Goal: Entertainment & Leisure: Consume media (video, audio)

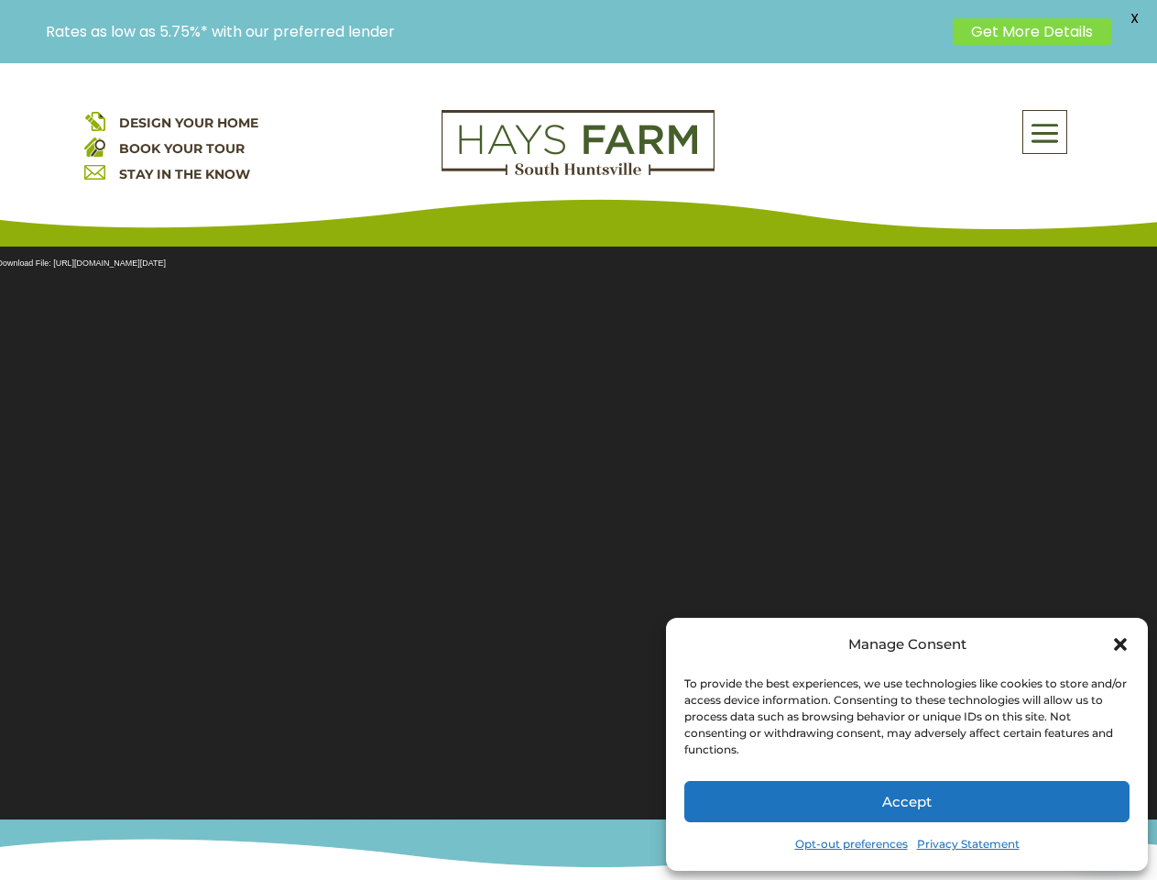
click at [578, 471] on section "Video Player Media error: Format(s) not supported or source(s) not found Downlo…" at bounding box center [578, 522] width 1157 height 596
click at [1046, 132] on span at bounding box center [1045, 133] width 43 height 42
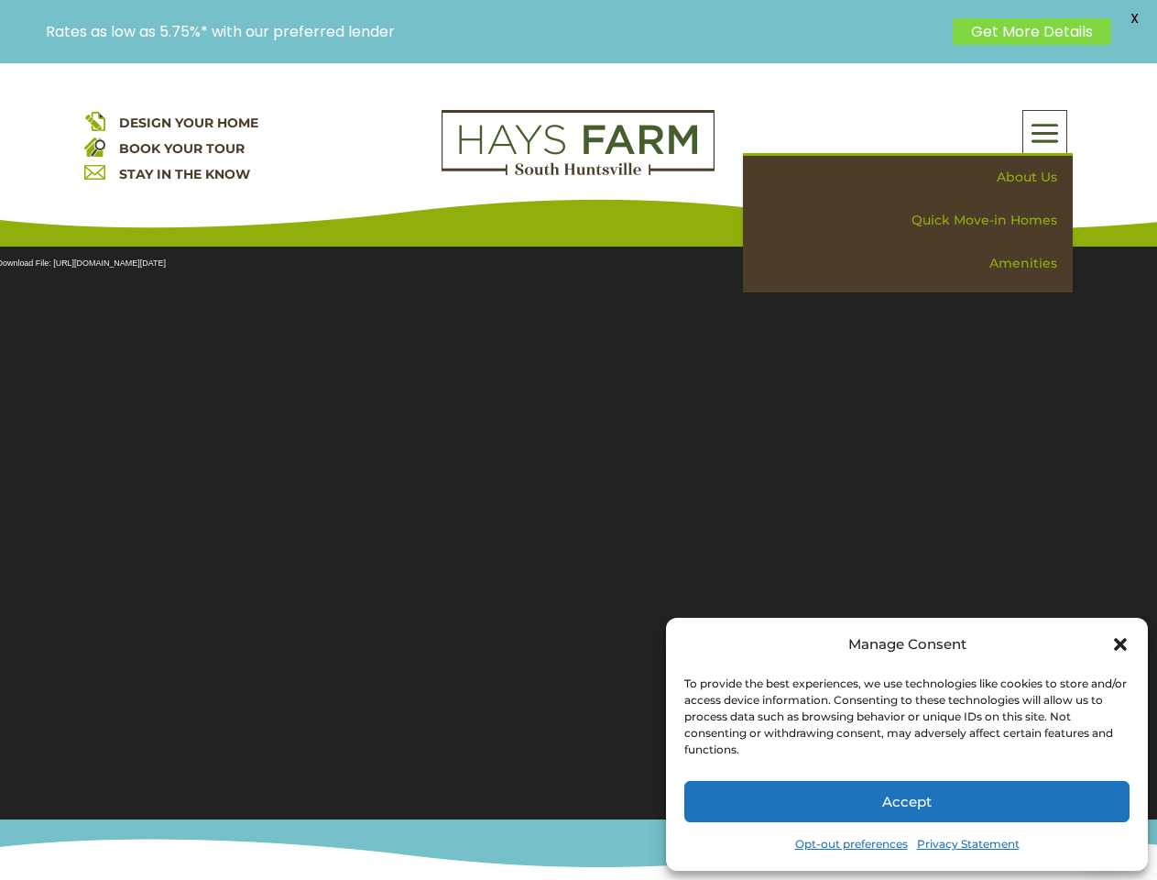
click at [578, 521] on section "Video Player Media error: Format(s) not supported or source(s) not found Downlo…" at bounding box center [578, 522] width 1157 height 596
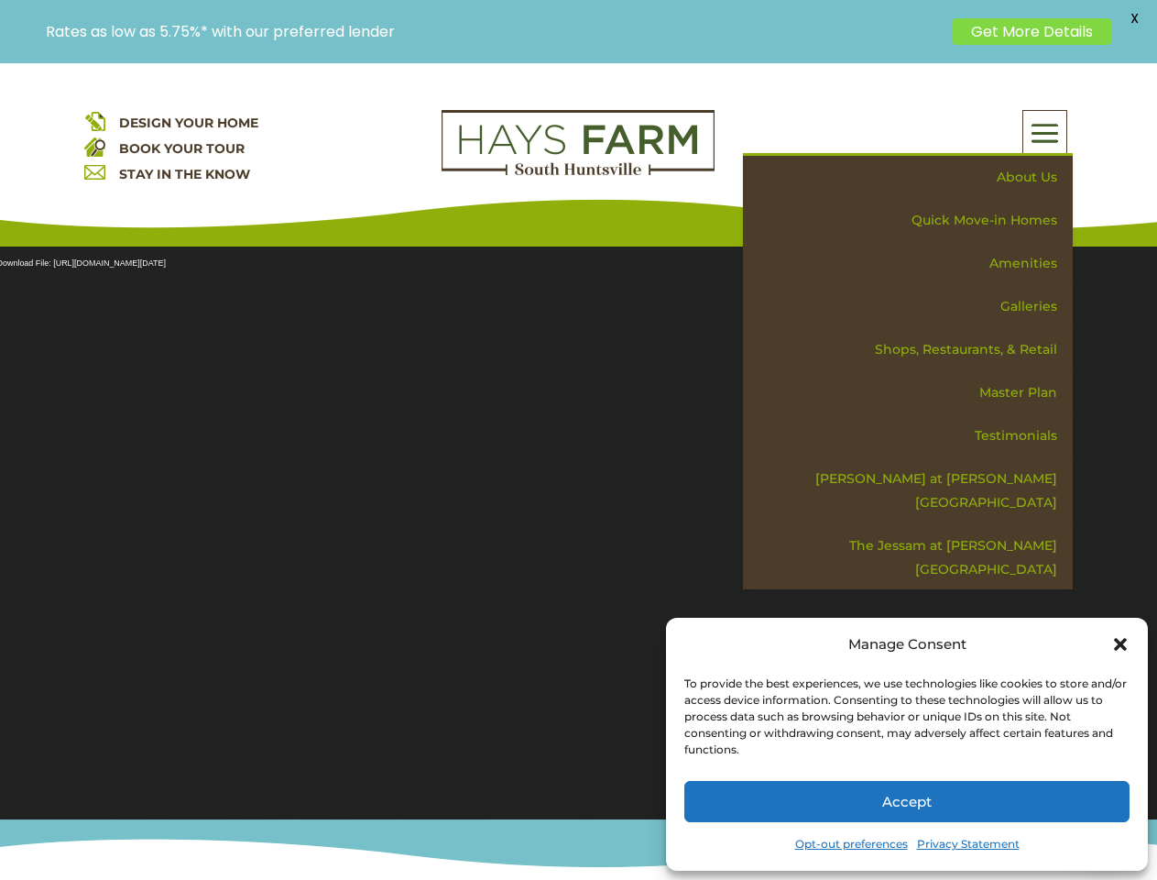
click at [578, 521] on section "Video Player Media error: Format(s) not supported or source(s) not found Downlo…" at bounding box center [578, 522] width 1157 height 596
click at [1134, 18] on span "X" at bounding box center [1134, 18] width 27 height 27
